Goal: Entertainment & Leisure: Consume media (video, audio)

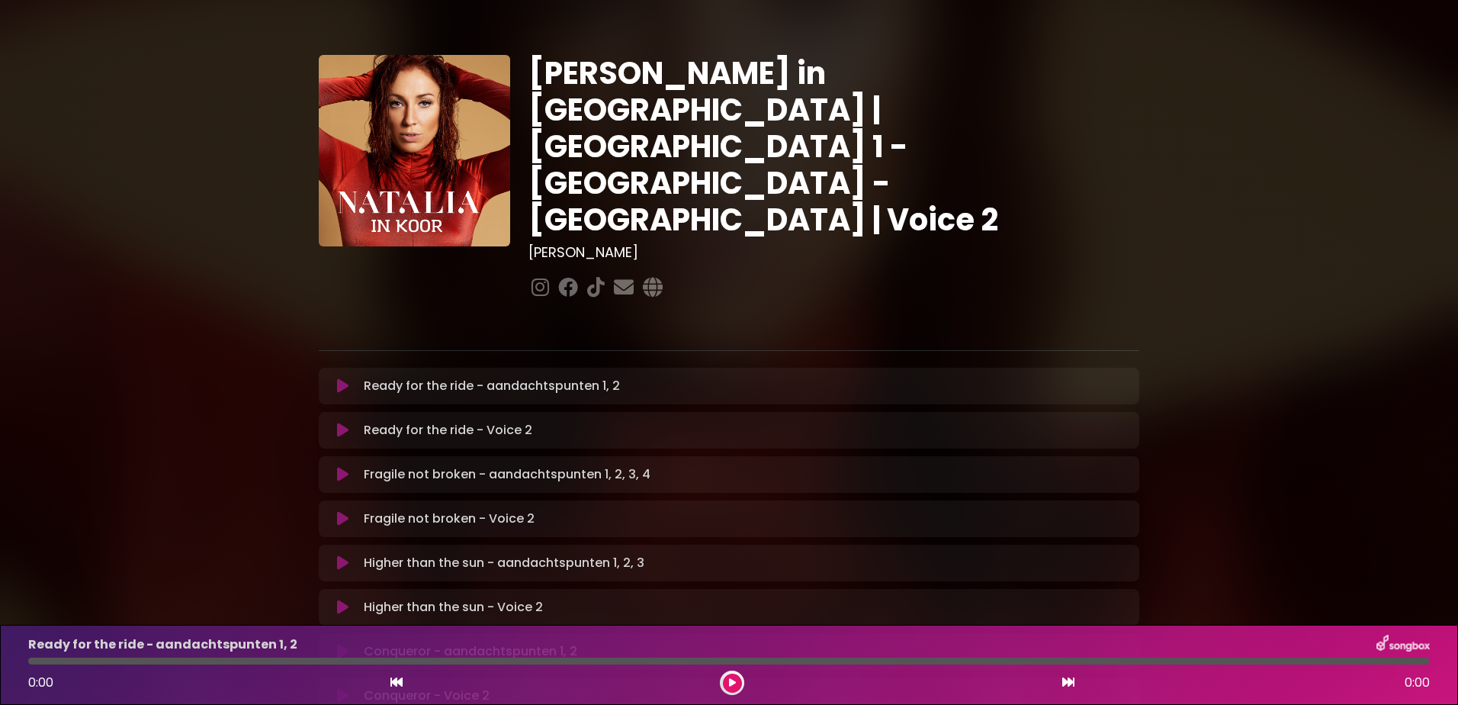
scroll to position [686, 0]
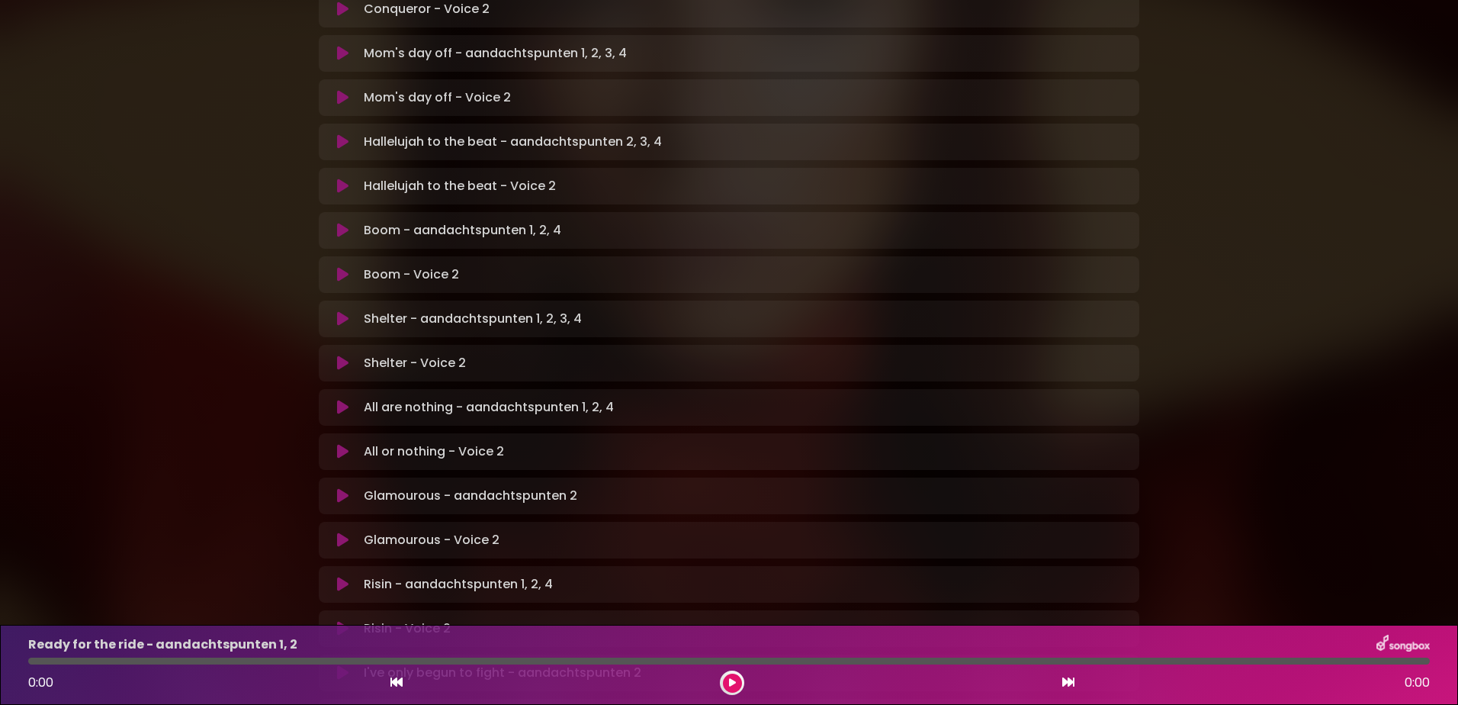
click at [343, 267] on icon at bounding box center [342, 274] width 11 height 15
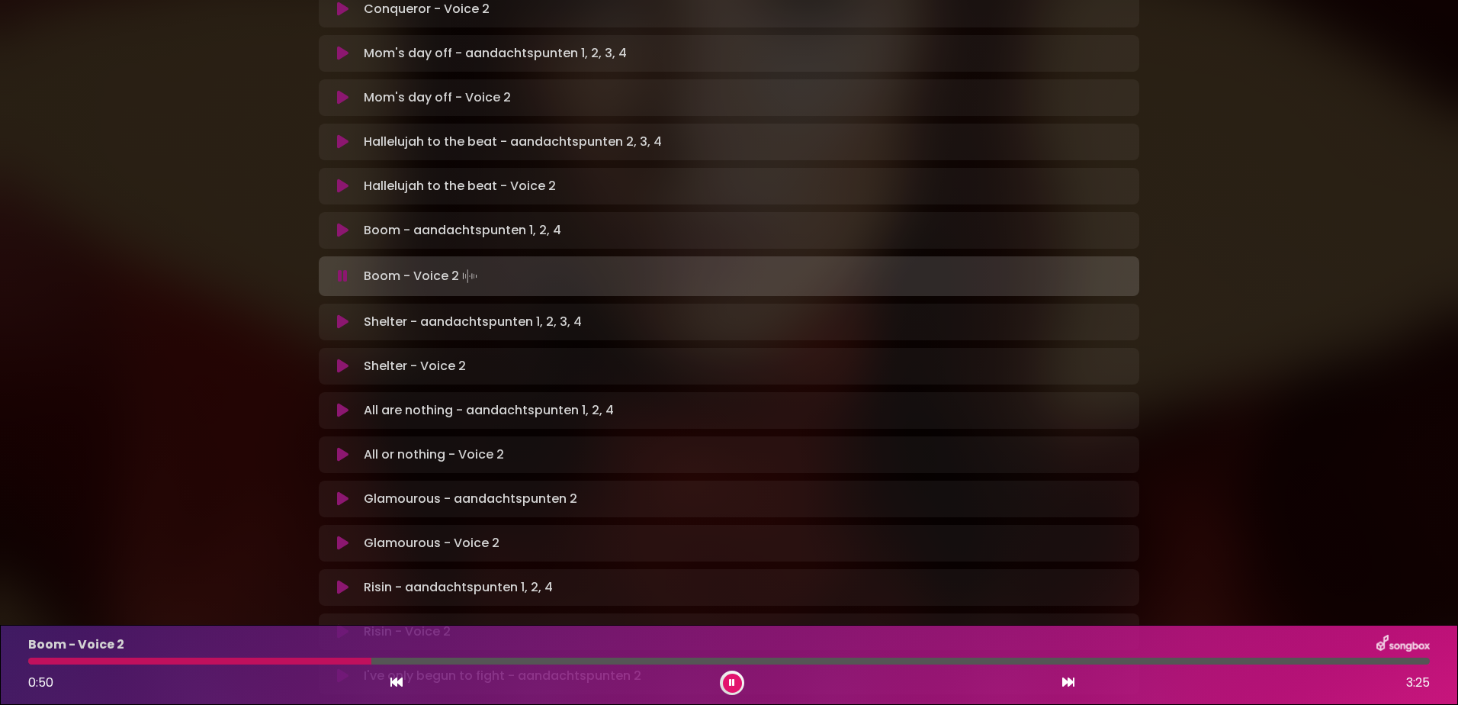
click at [284, 663] on div at bounding box center [199, 660] width 343 height 7
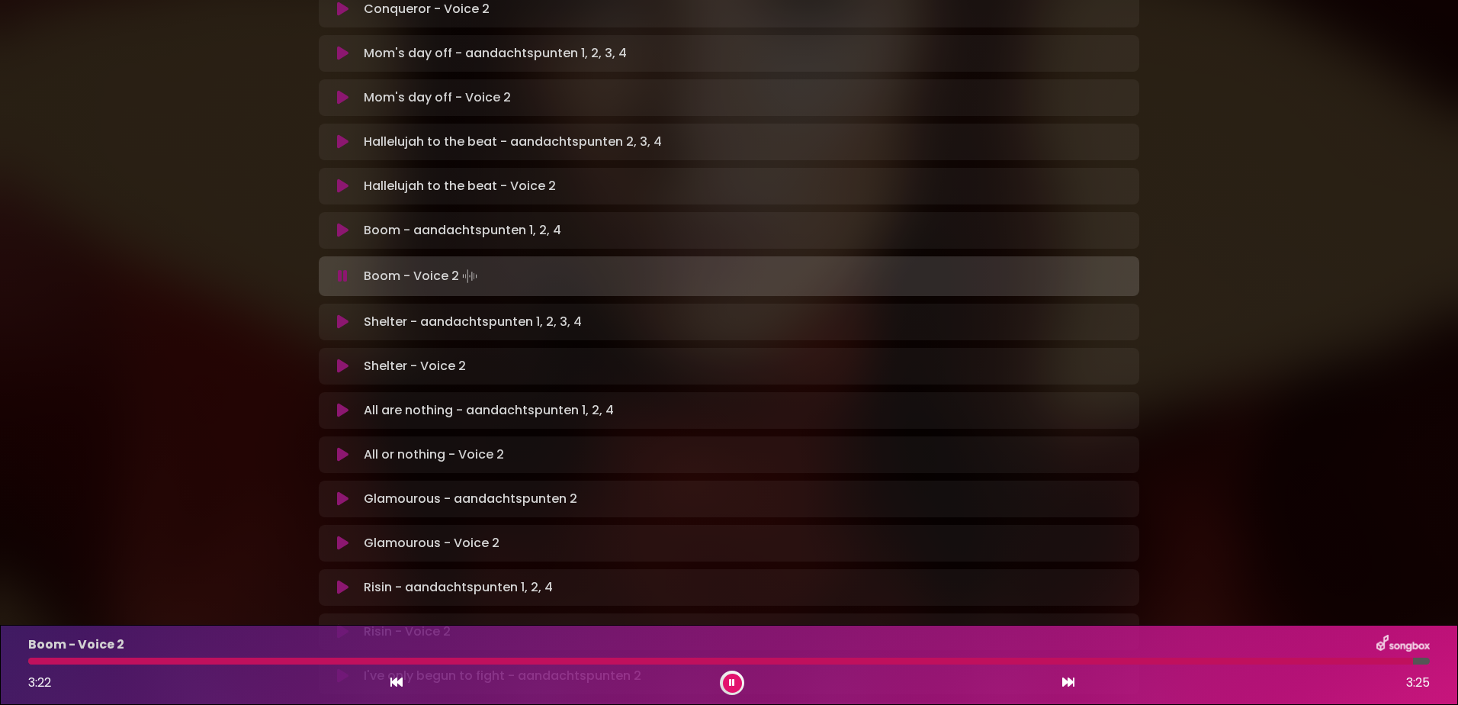
click at [343, 358] on icon at bounding box center [342, 365] width 11 height 15
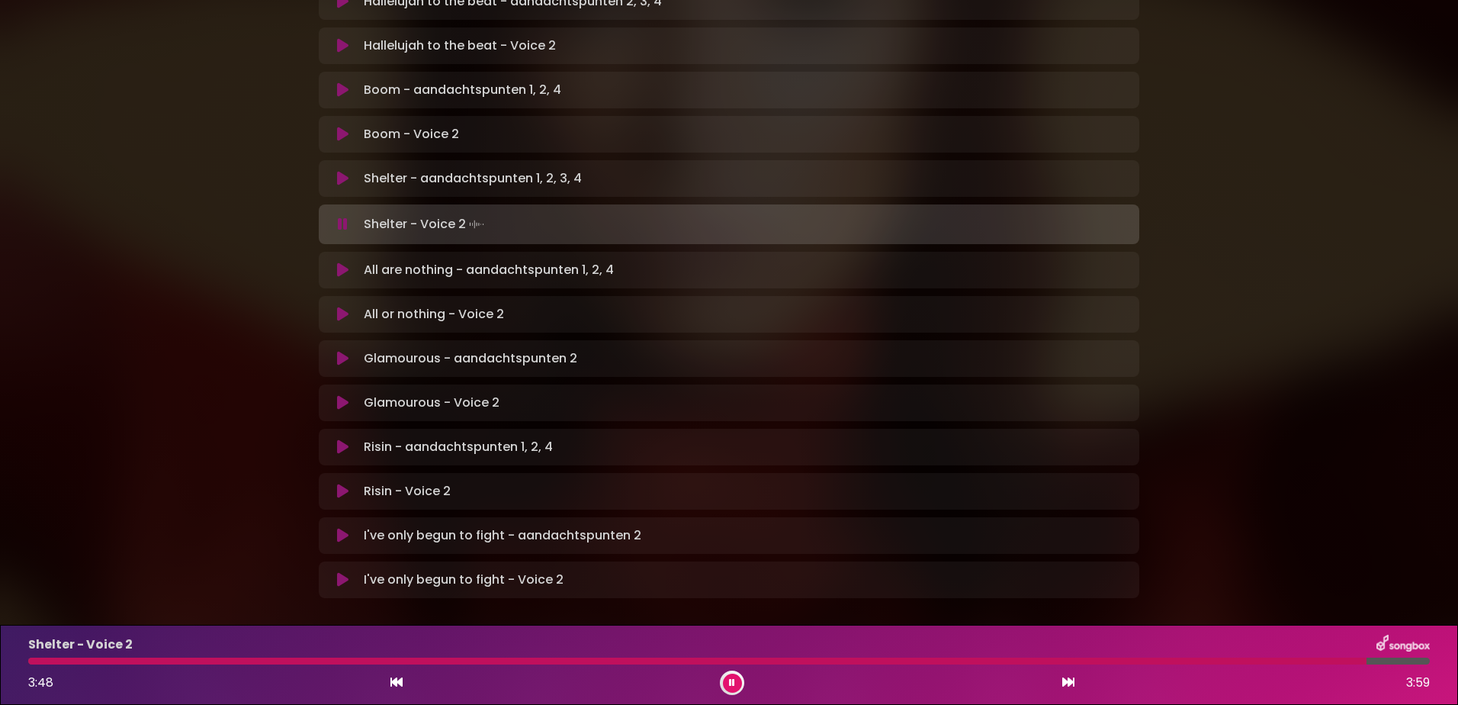
scroll to position [841, 0]
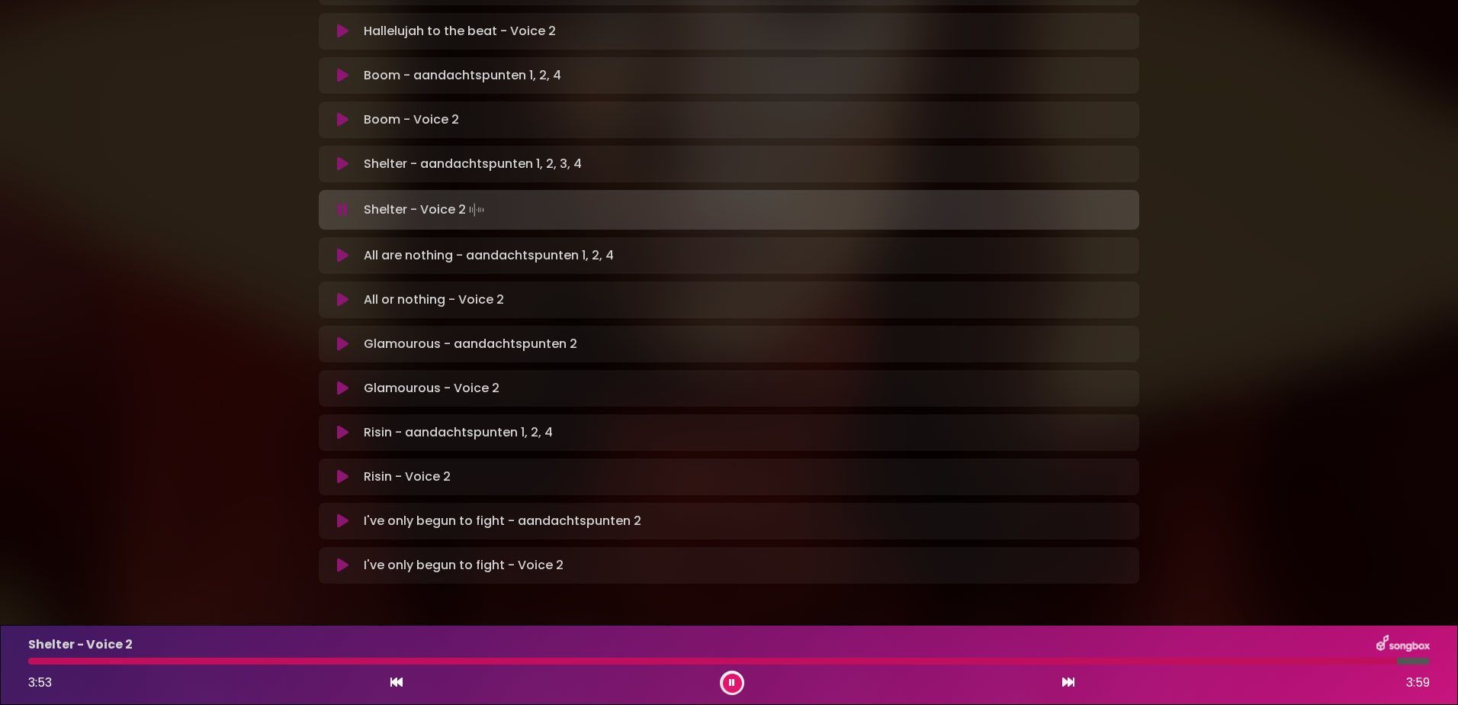
click at [346, 248] on icon at bounding box center [342, 255] width 11 height 15
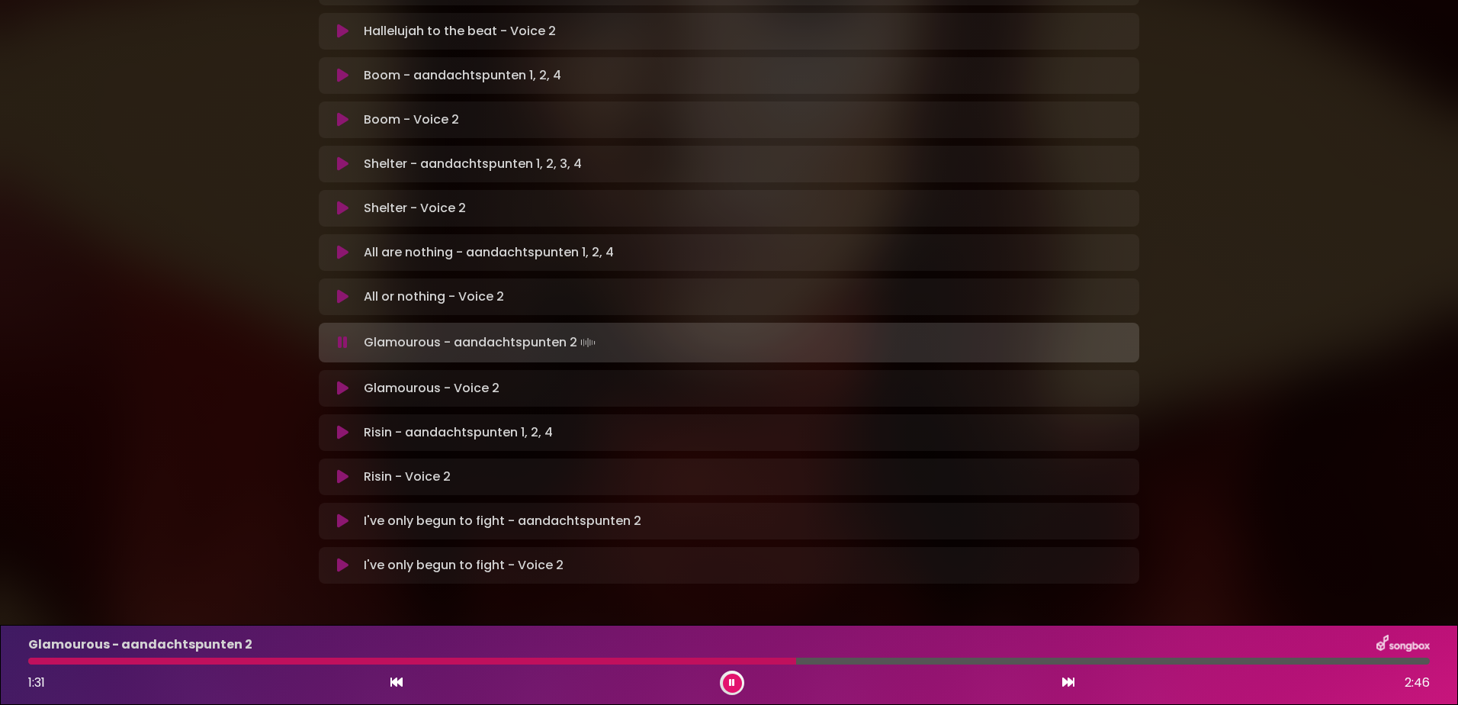
click at [729, 685] on icon at bounding box center [732, 682] width 6 height 9
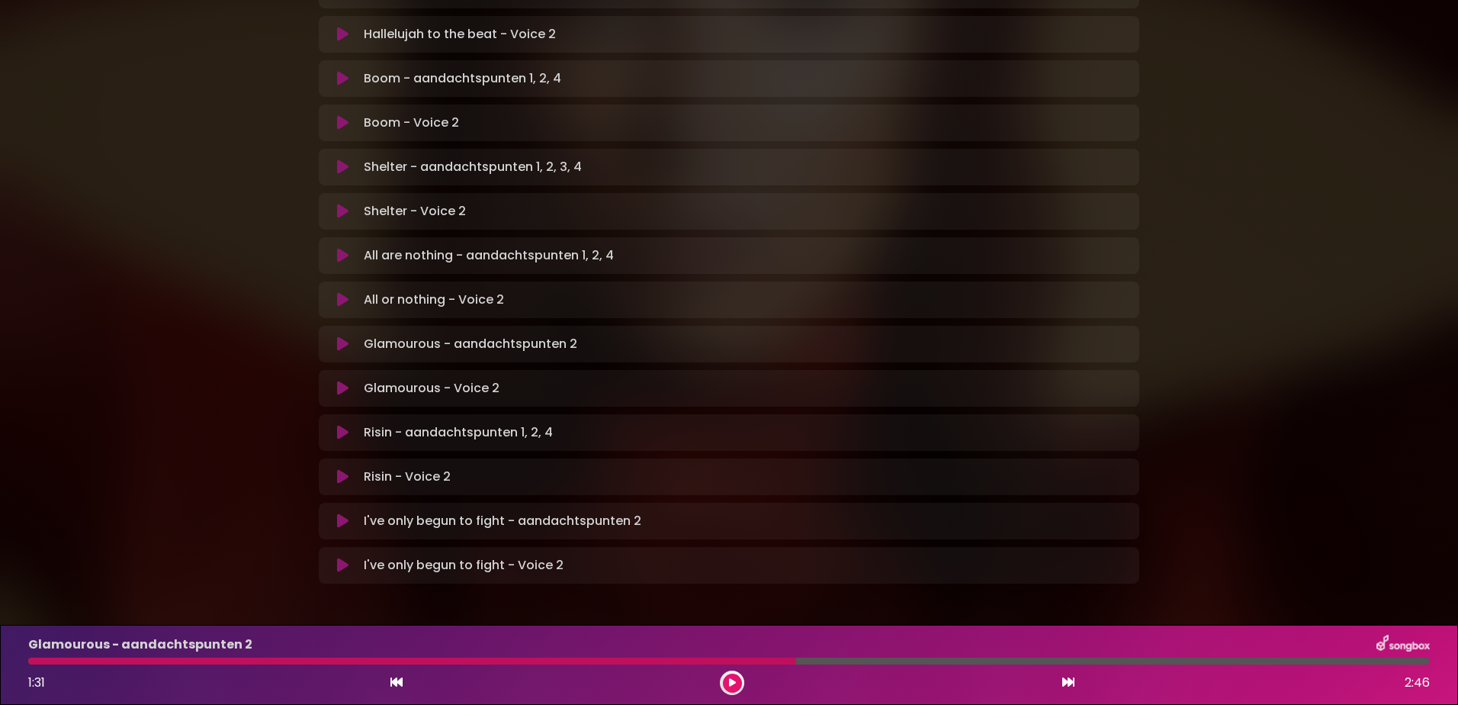
click at [342, 380] on icon at bounding box center [342, 387] width 11 height 15
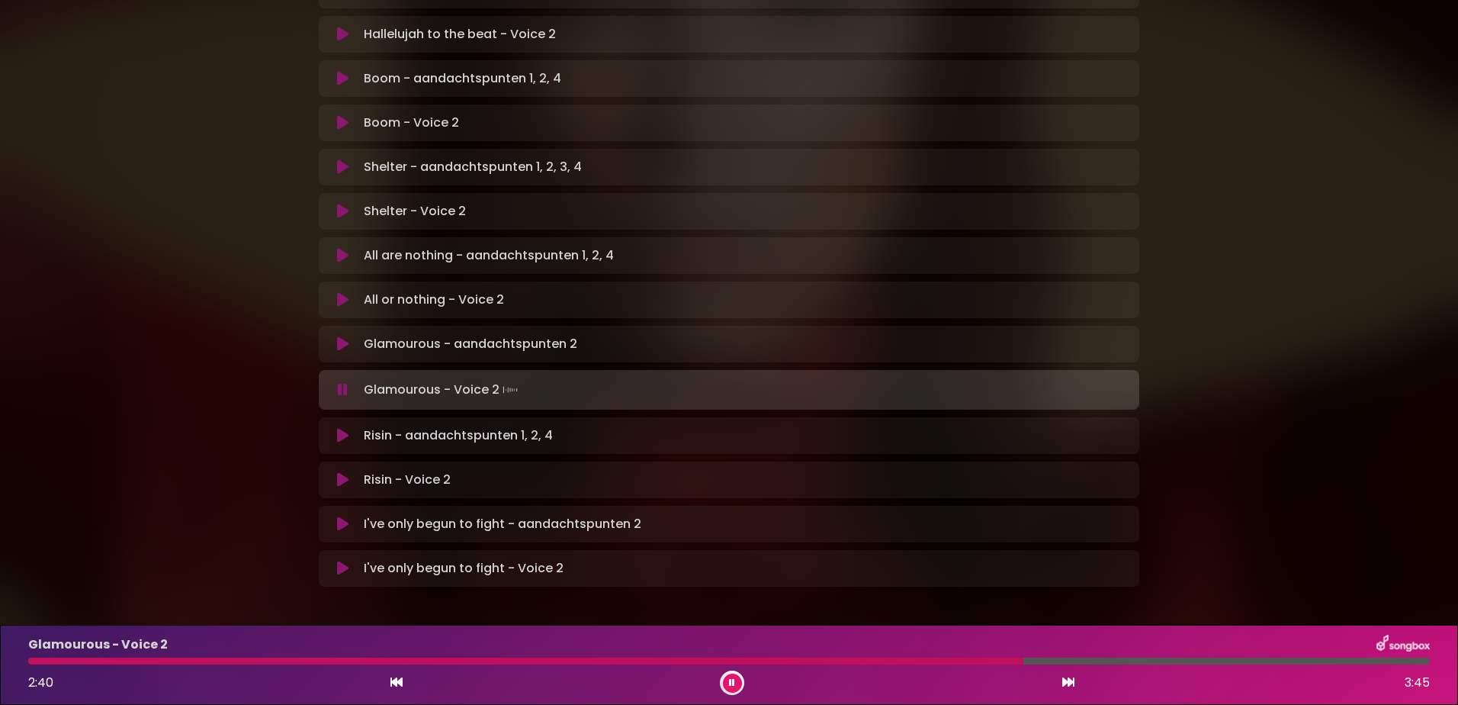
click at [342, 428] on icon at bounding box center [342, 435] width 11 height 15
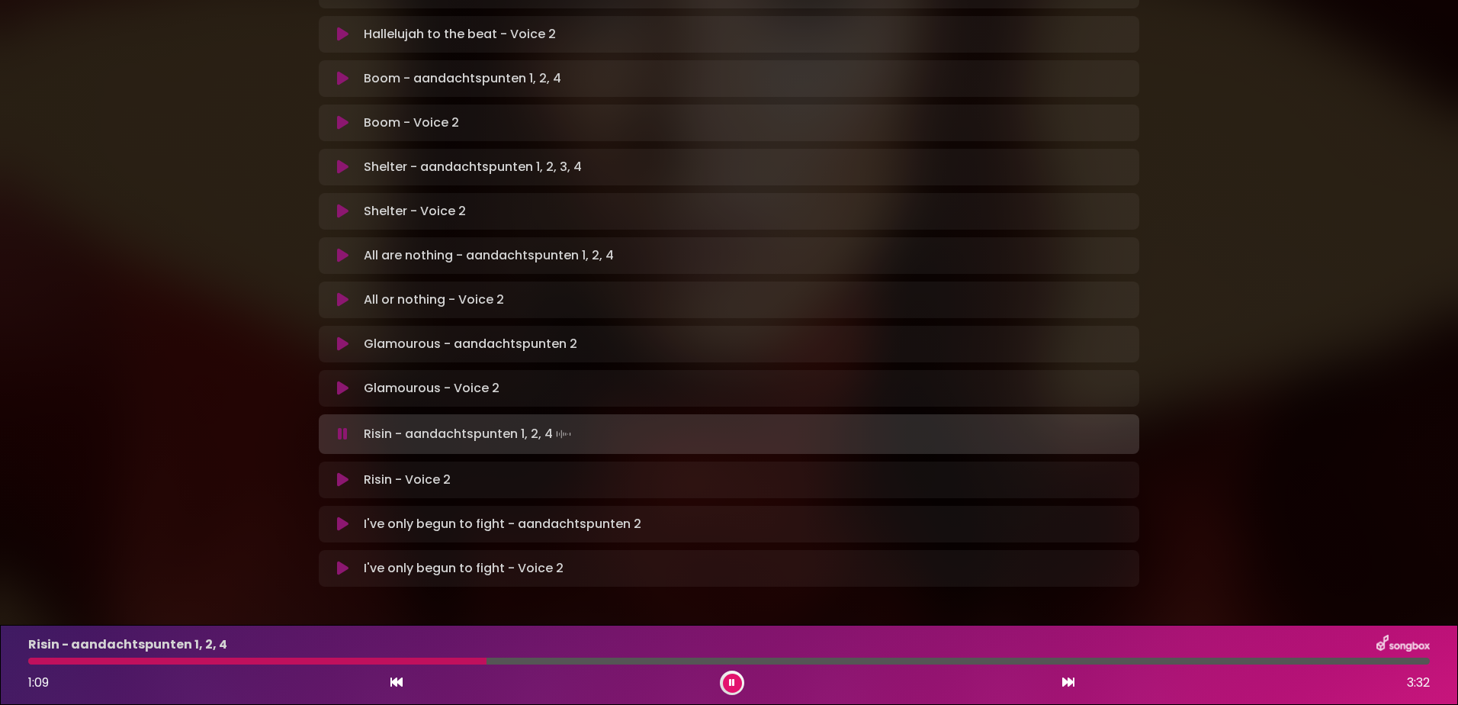
click at [337, 472] on icon at bounding box center [342, 479] width 11 height 15
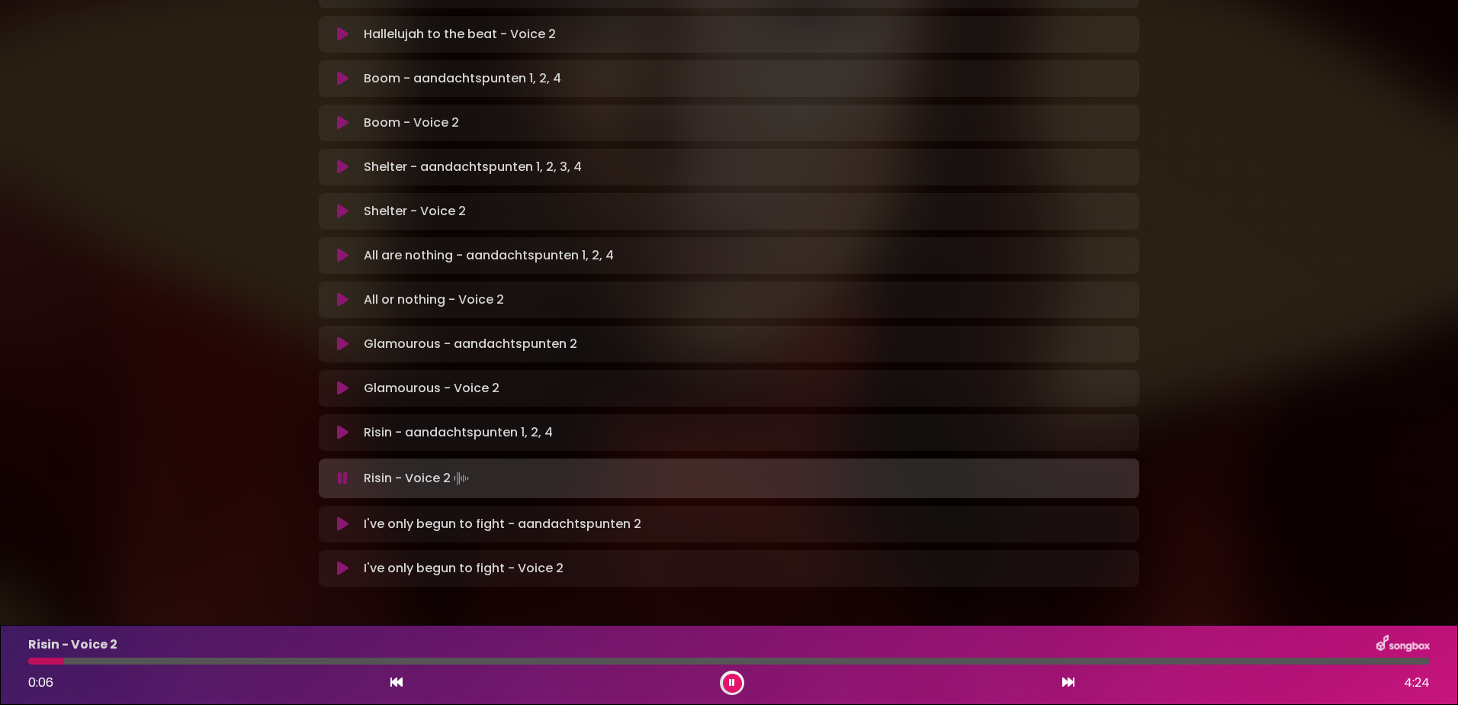
click at [132, 659] on div at bounding box center [728, 660] width 1401 height 7
click at [243, 660] on div at bounding box center [728, 660] width 1401 height 7
click at [326, 657] on div "Risin - Voice 2 0:46 4:24" at bounding box center [729, 664] width 1420 height 60
click at [326, 657] on div at bounding box center [728, 660] width 1401 height 7
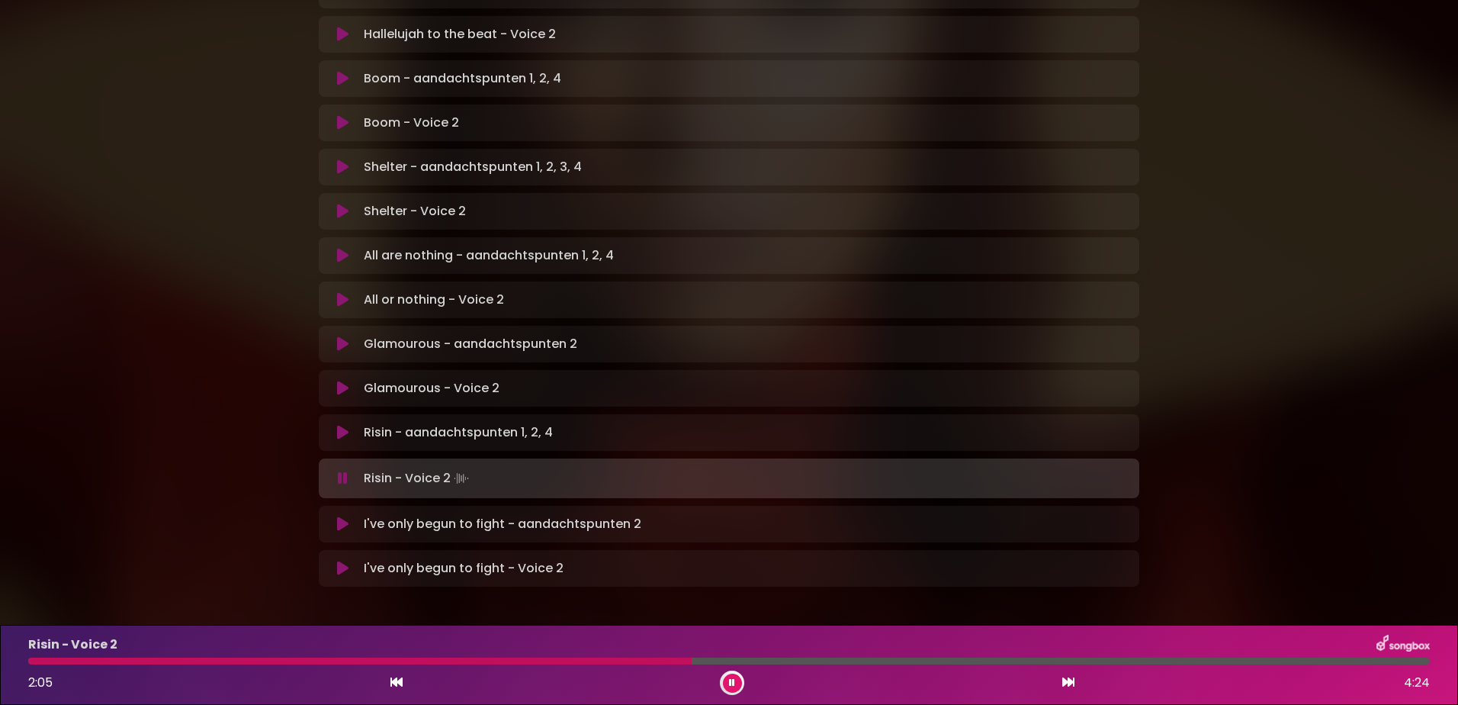
click at [627, 656] on div "Risin - Voice 2 2:05 4:24" at bounding box center [729, 664] width 1420 height 60
click at [625, 658] on div at bounding box center [362, 660] width 669 height 7
click at [625, 658] on div at bounding box center [369, 660] width 683 height 7
click at [1000, 659] on div at bounding box center [558, 660] width 1061 height 7
click at [999, 655] on div "Risin - Voice 2 3:19 4:24" at bounding box center [729, 664] width 1420 height 60
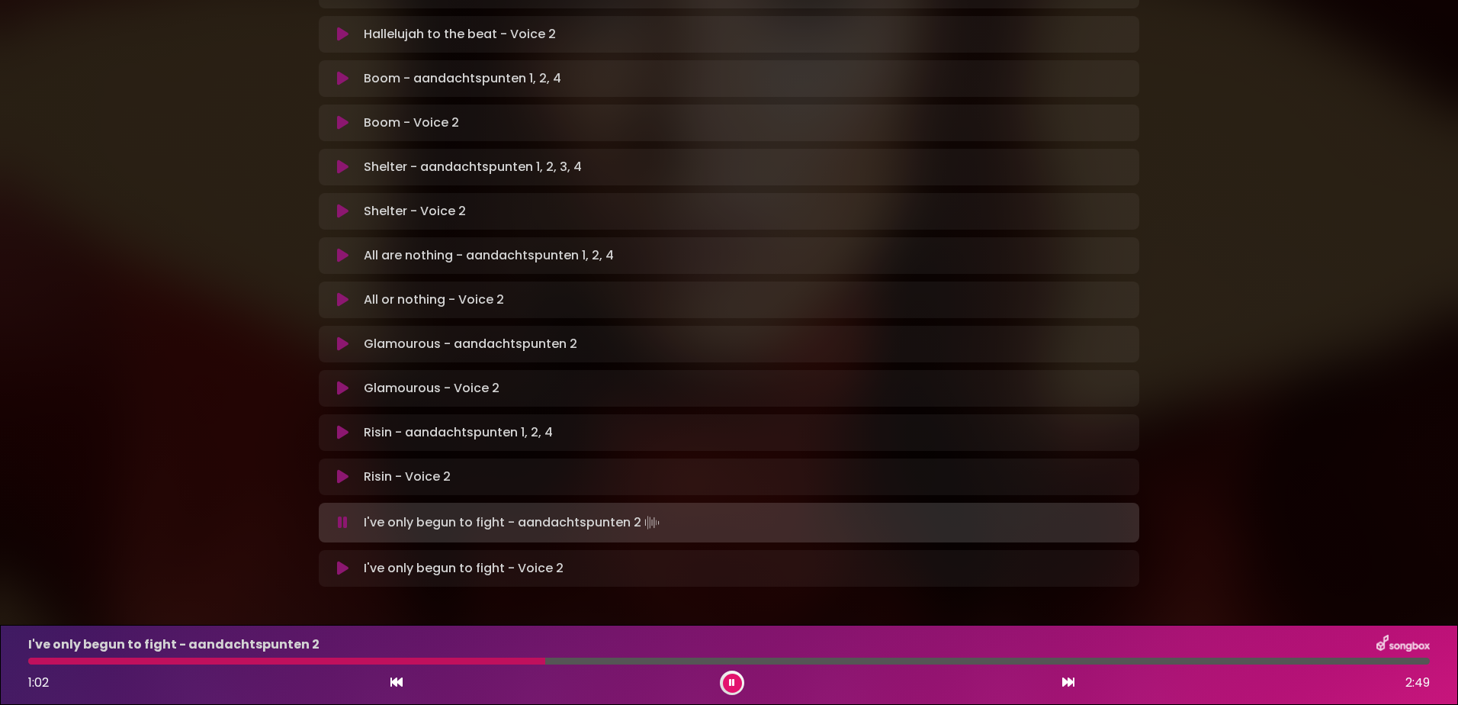
click at [734, 678] on icon at bounding box center [732, 682] width 6 height 9
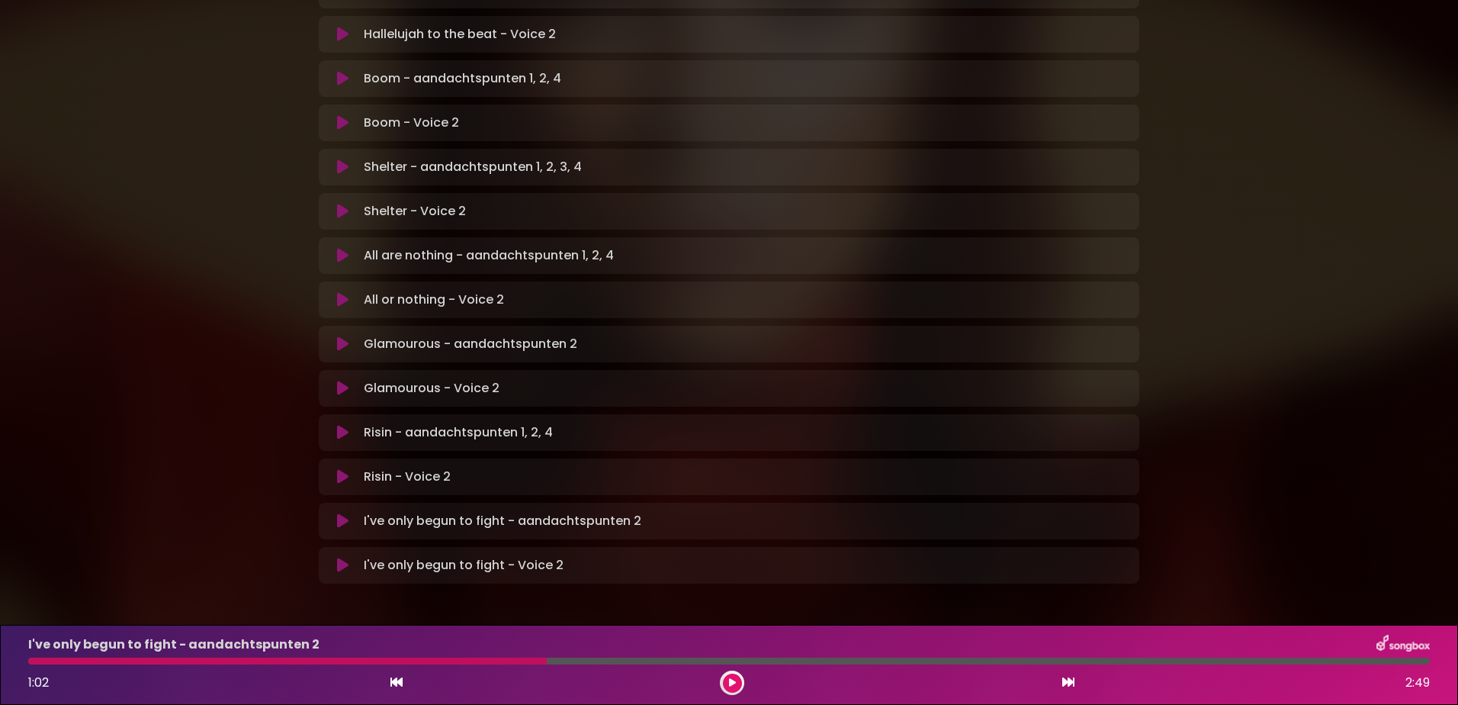
click at [240, 653] on p "I've only begun to fight - aandachtspunten 2" at bounding box center [173, 644] width 291 height 18
click at [239, 660] on div at bounding box center [287, 660] width 518 height 7
click at [734, 682] on icon at bounding box center [732, 682] width 7 height 9
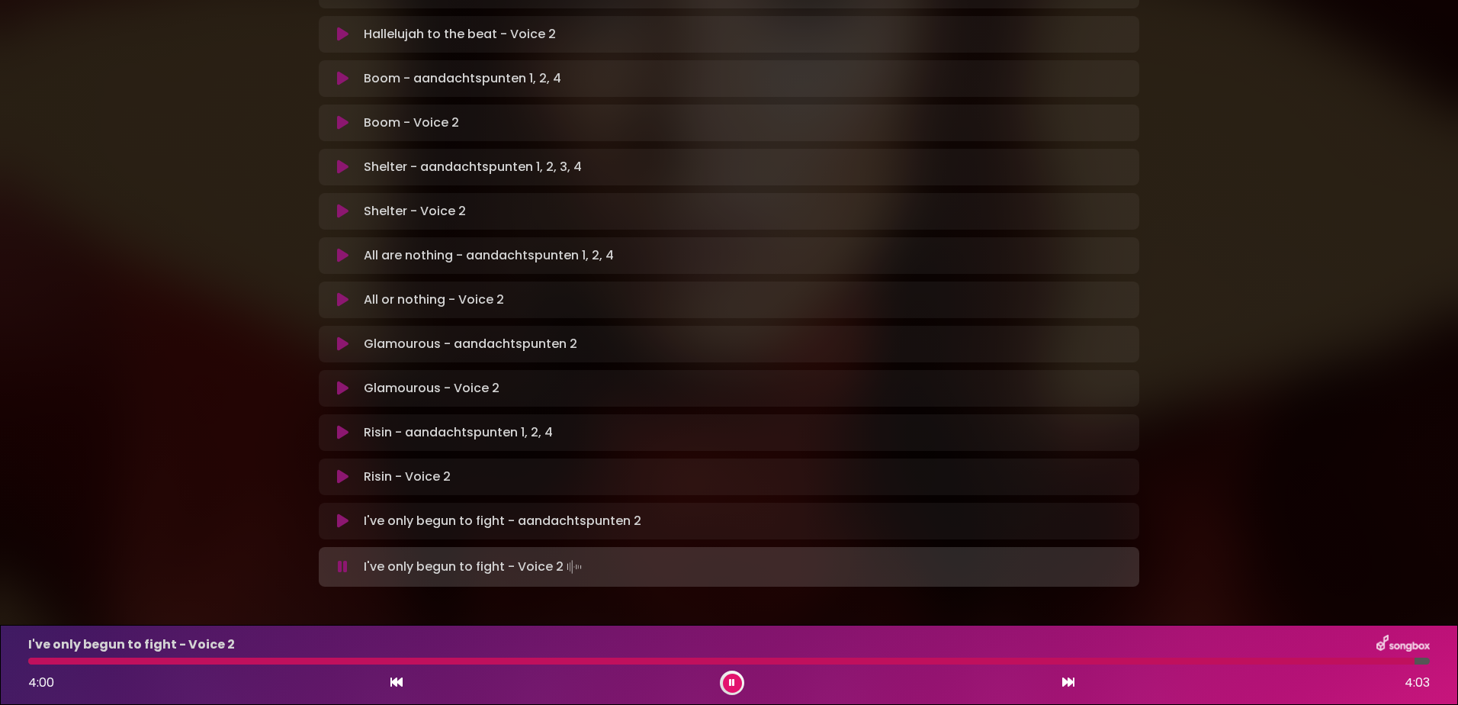
click at [736, 685] on button at bounding box center [732, 682] width 19 height 19
